Goal: Information Seeking & Learning: Learn about a topic

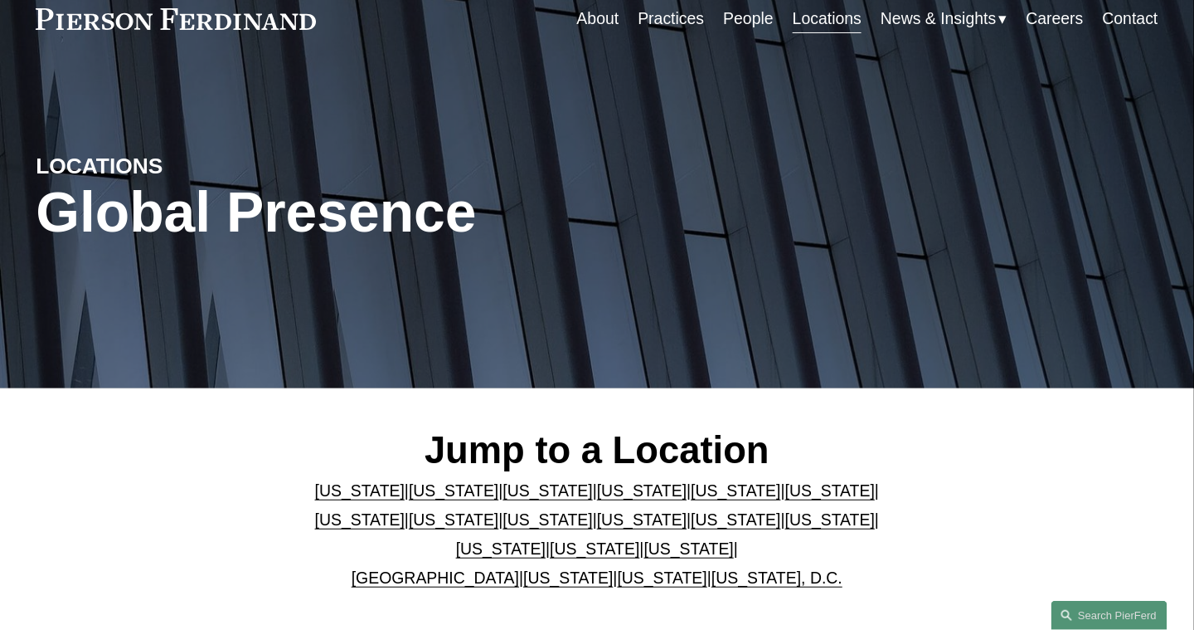
scroll to position [166, 0]
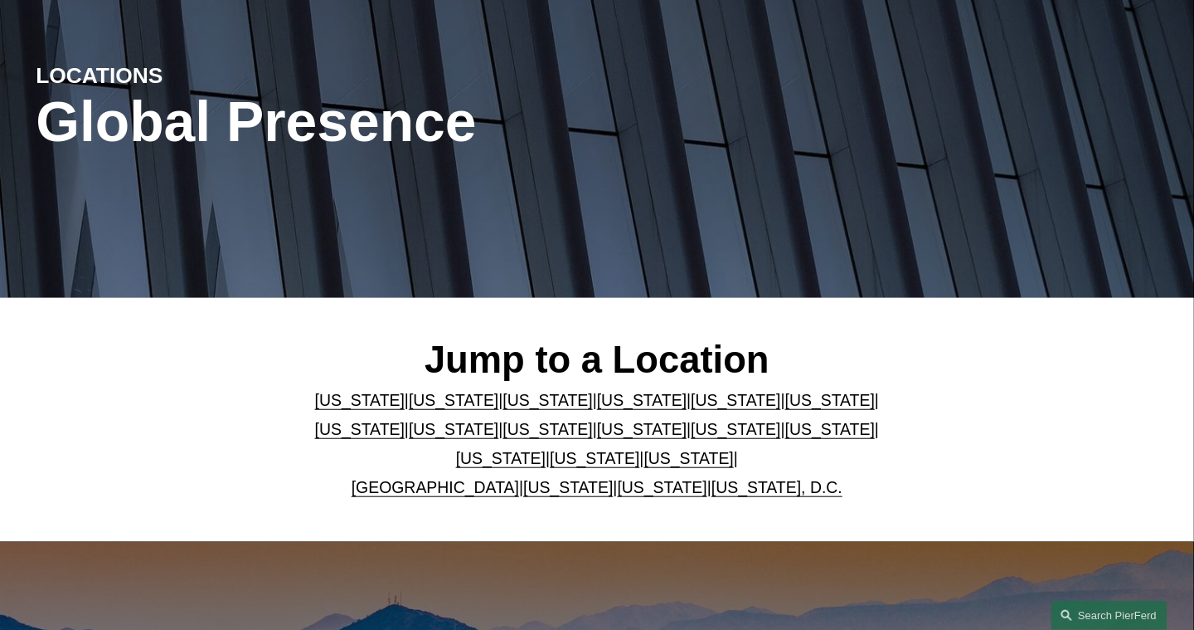
click at [425, 405] on link "[US_STATE]" at bounding box center [454, 400] width 90 height 18
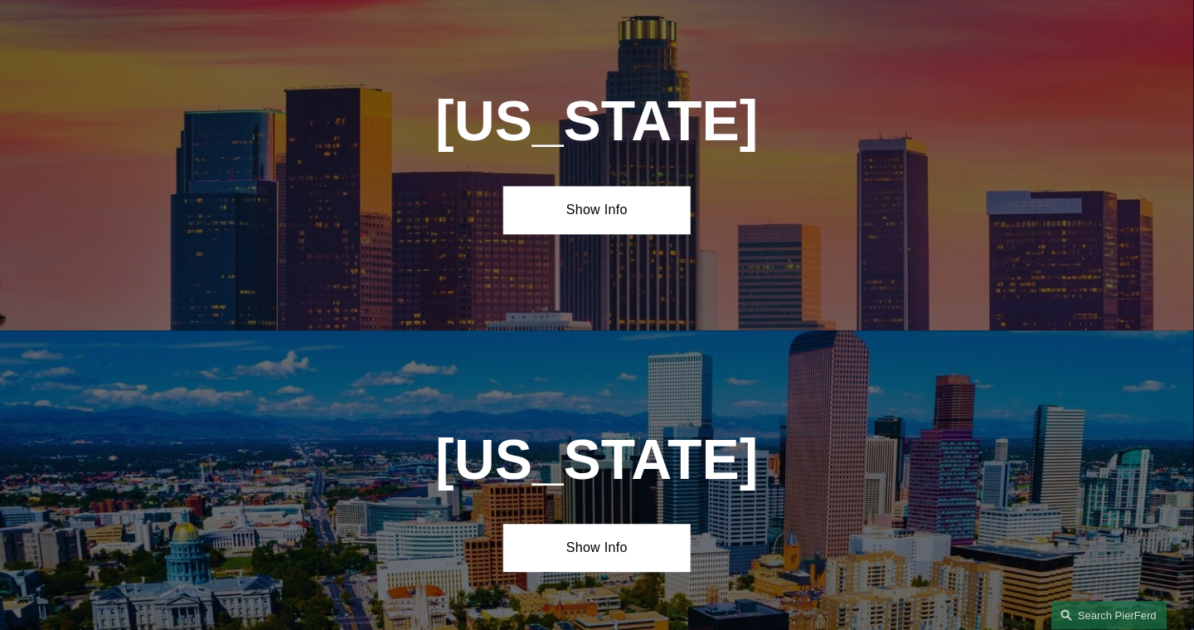
scroll to position [1053, 0]
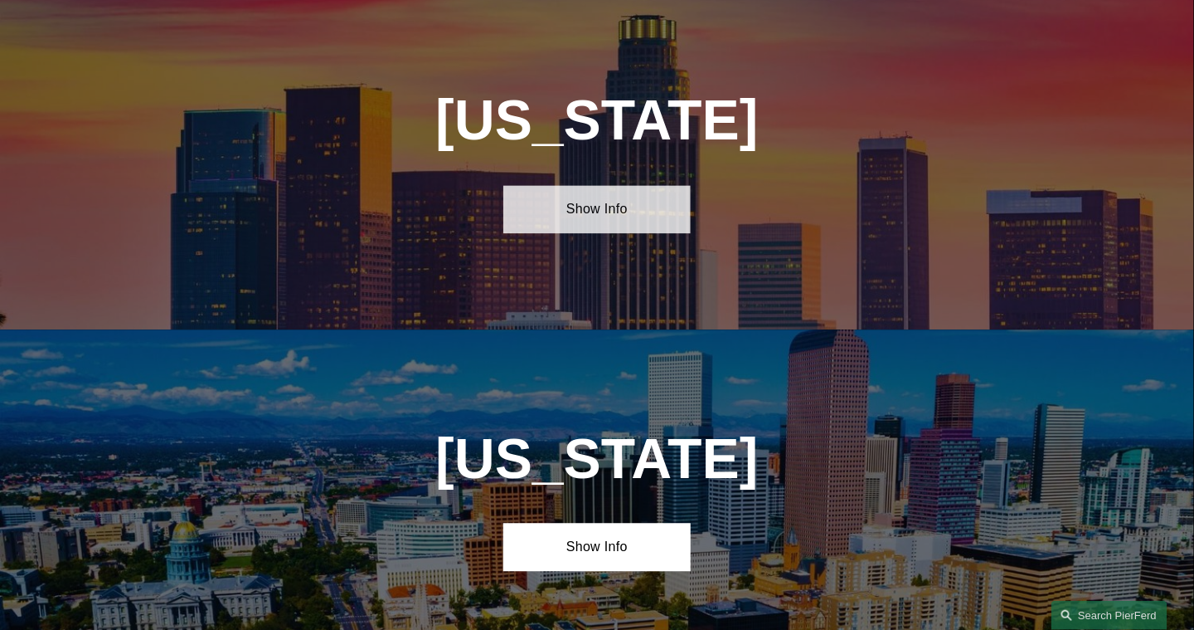
click at [614, 217] on link "Show Info" at bounding box center [596, 209] width 187 height 48
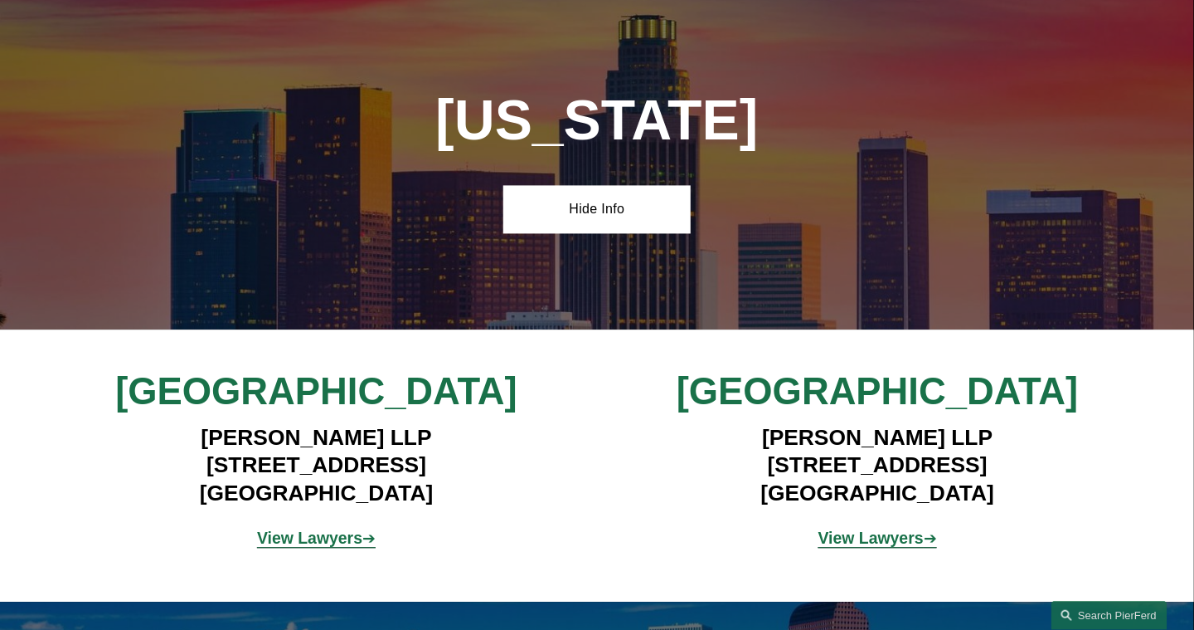
click at [303, 547] on strong "View Lawyers" at bounding box center [309, 537] width 105 height 18
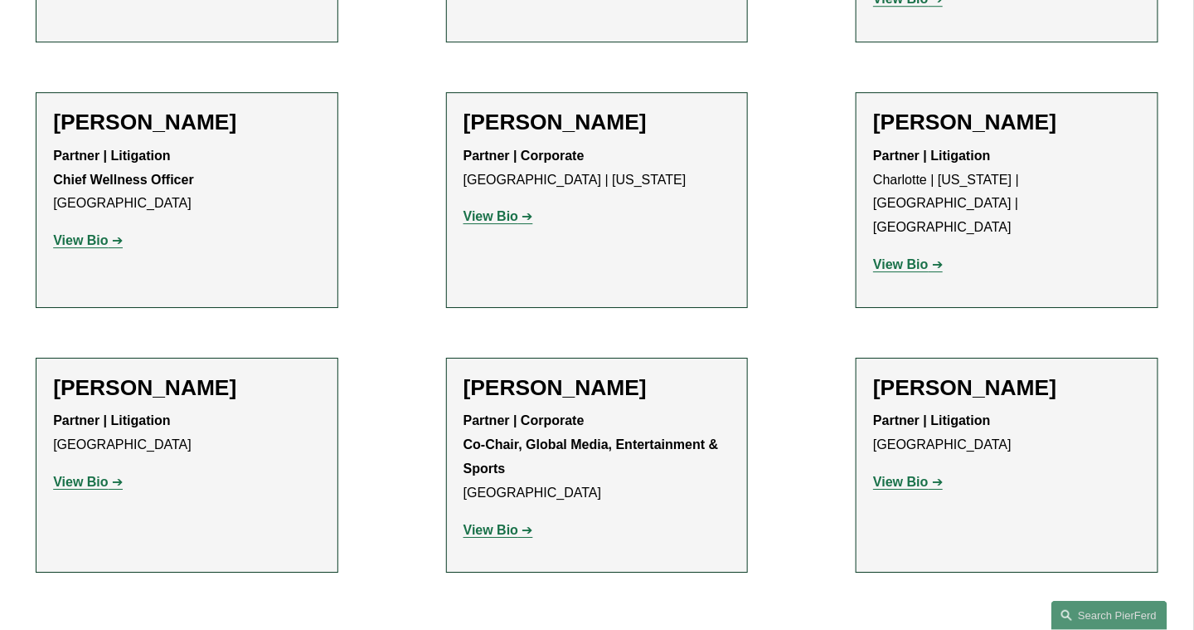
scroll to position [1659, 0]
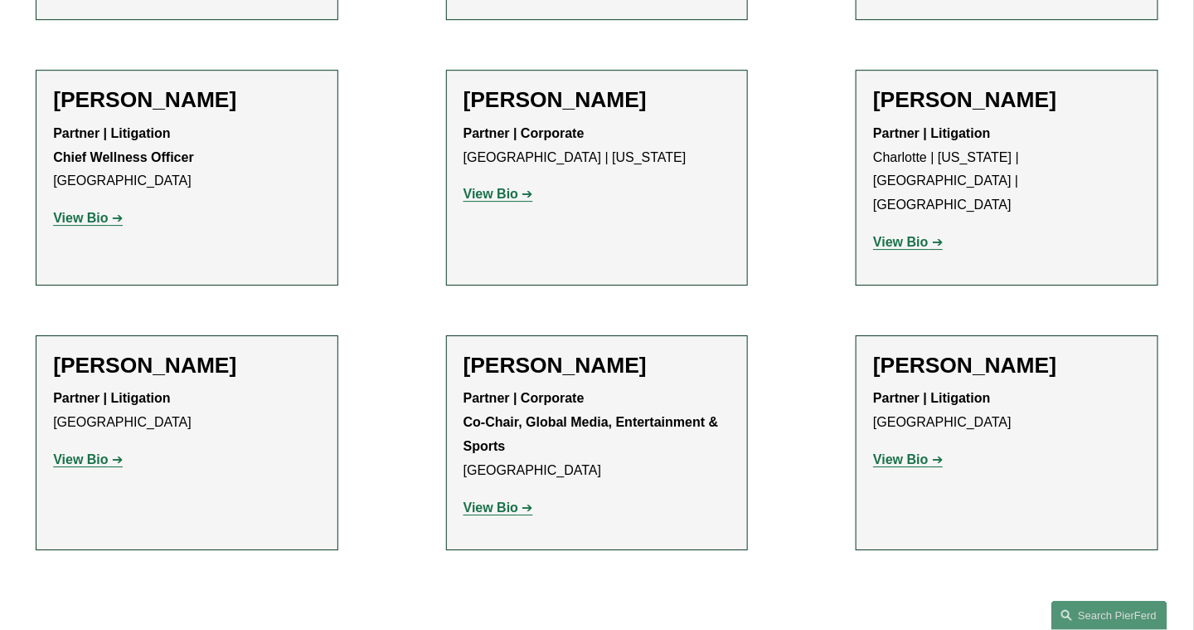
click at [907, 452] on strong "View Bio" at bounding box center [900, 459] width 55 height 14
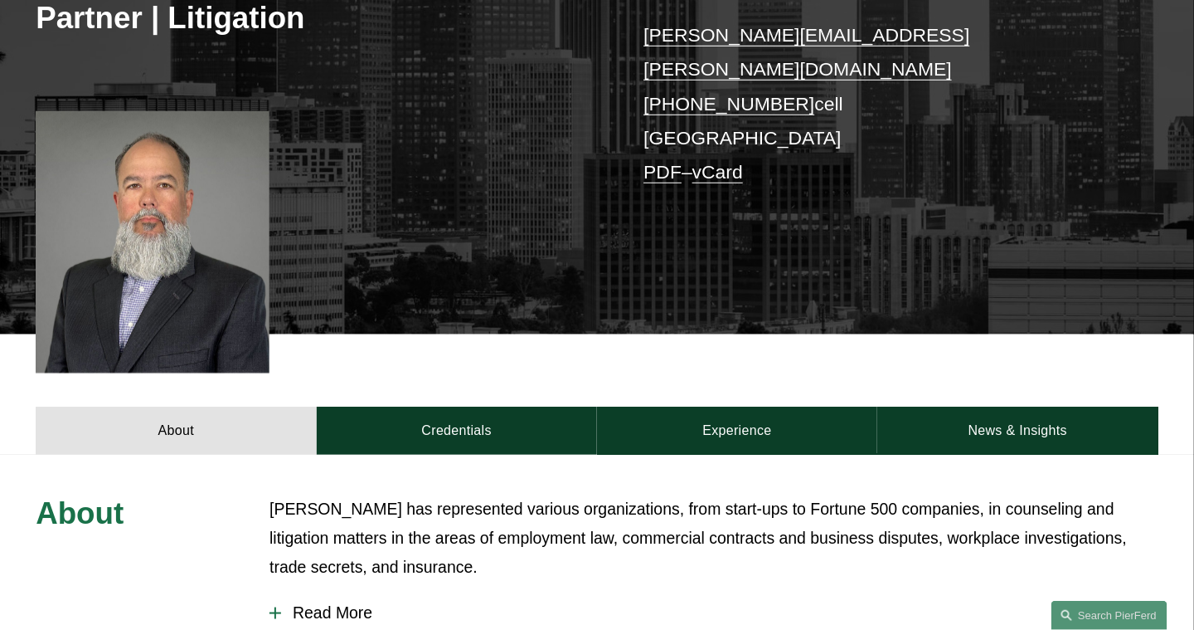
scroll to position [332, 0]
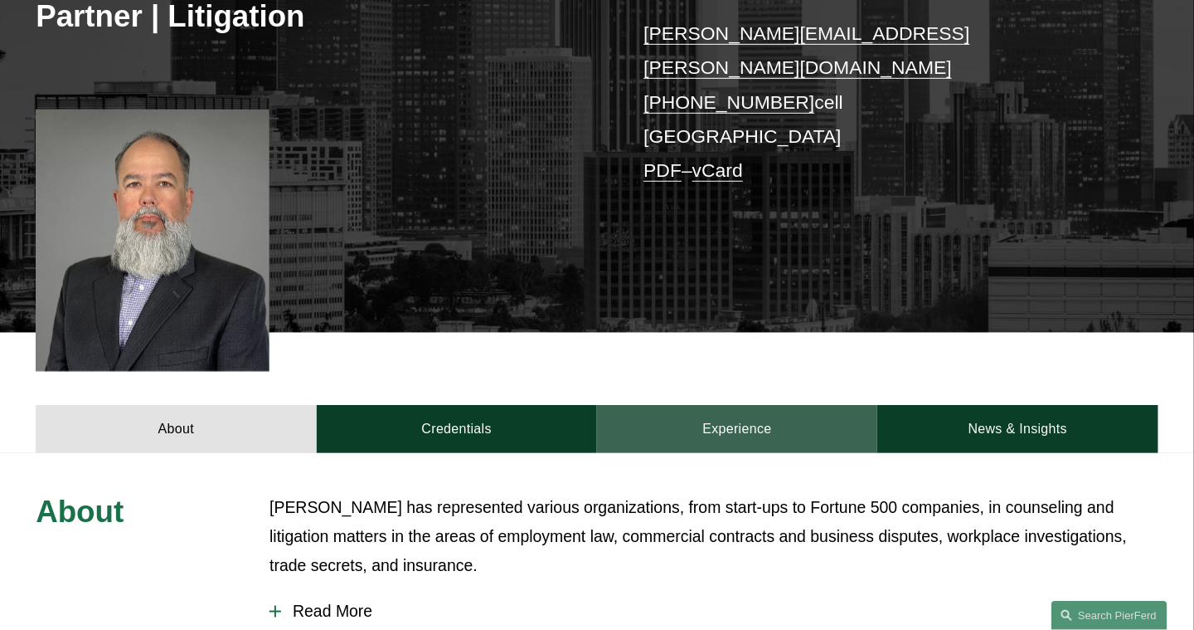
click at [738, 405] on link "Experience" at bounding box center [737, 429] width 280 height 48
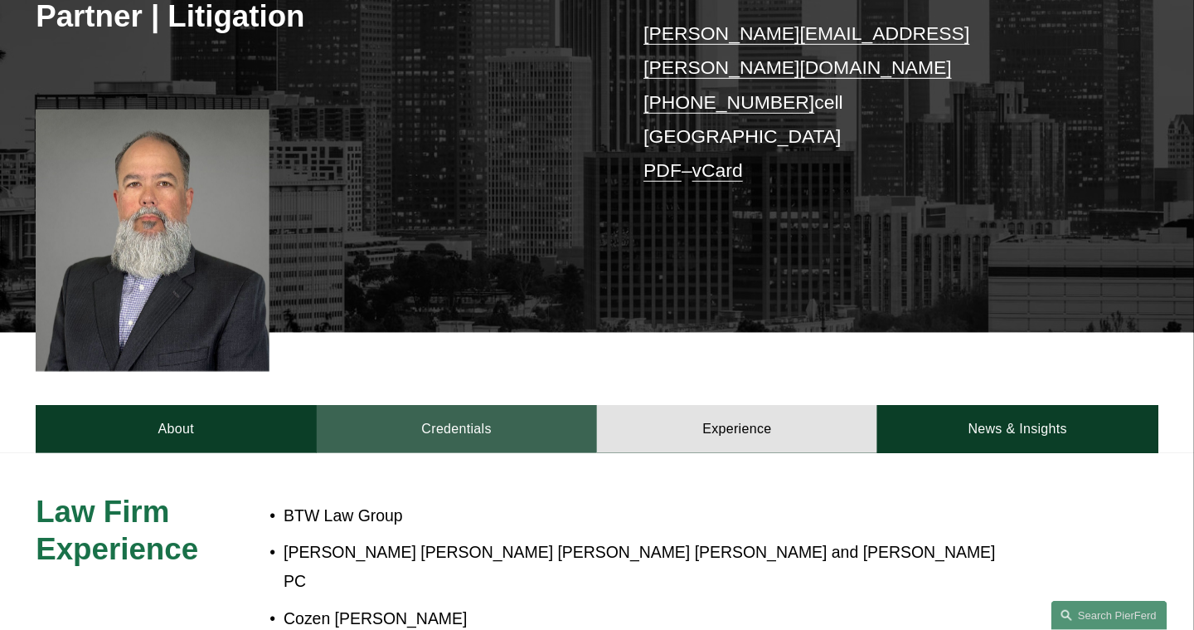
click at [469, 409] on link "Credentials" at bounding box center [457, 429] width 280 height 48
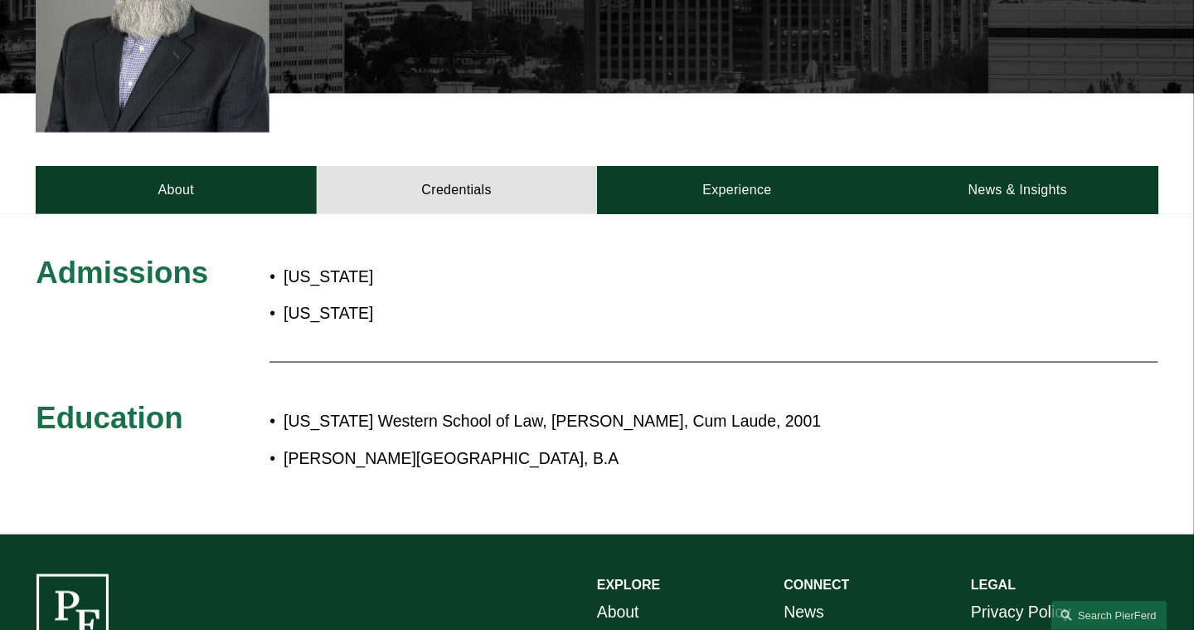
scroll to position [581, 0]
